Goal: Find specific fact: Find specific fact

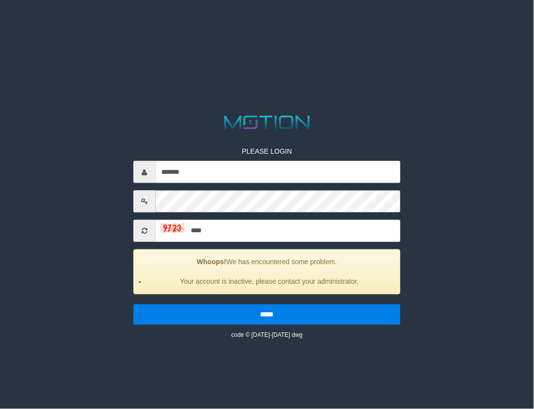
type input "****"
click at [133, 305] on input "*****" at bounding box center [266, 315] width 267 height 21
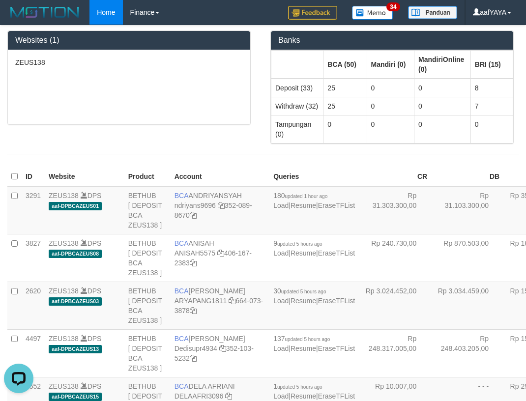
scroll to position [1432, 0]
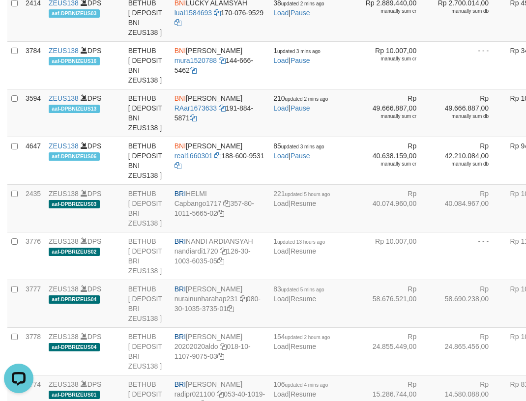
copy td "BNI KARMILA"
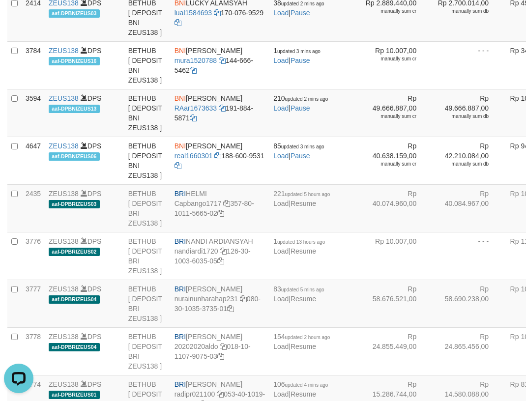
scroll to position [397, 0]
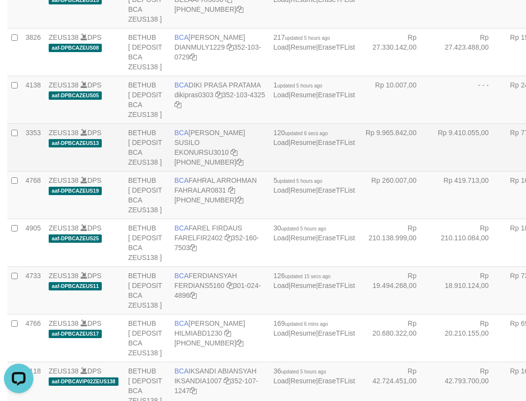
click at [185, 171] on td "BCA EKO NUR SUSILO EKONURSU3010 406-230-2392" at bounding box center [220, 147] width 99 height 48
copy td "BCA EKO NUR SUSILO"
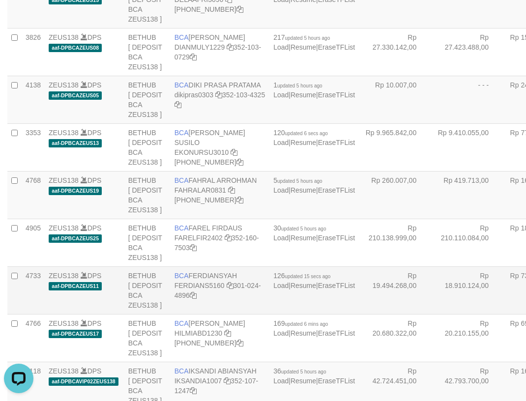
click at [204, 314] on td "BCA FERDIANSYAH FERDIANS5160 301-024-4896" at bounding box center [220, 290] width 99 height 48
click at [203, 314] on td "BCA FERDIANSYAH FERDIANS5160 301-024-4896" at bounding box center [220, 290] width 99 height 48
copy td "BCA FERDIANSYAH"
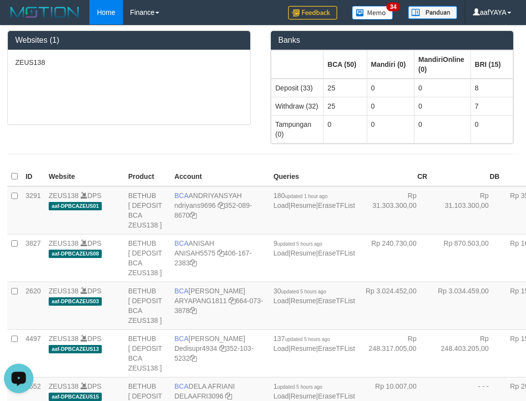
scroll to position [1891, 0]
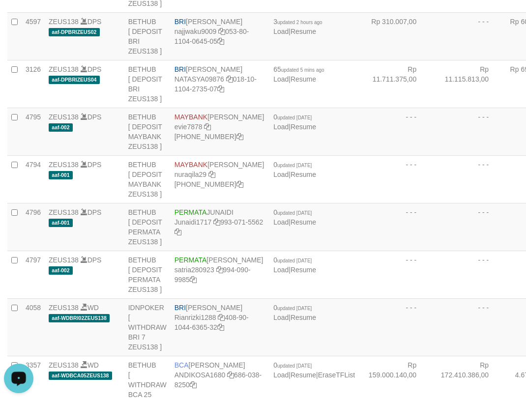
copy td "BRI REYNALDI ADI PRATAMA"
